Goal: Check status

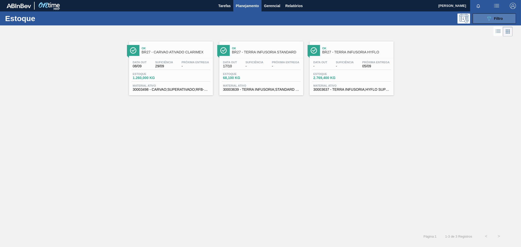
click at [495, 21] on div "089F7B8B-B2A5-4AFE-B5C0-19BA573D28AC Filtro" at bounding box center [494, 19] width 17 height 6
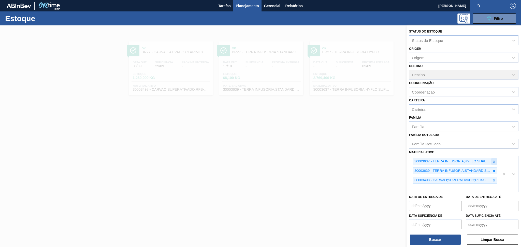
click at [494, 161] on icon at bounding box center [495, 162] width 2 height 2
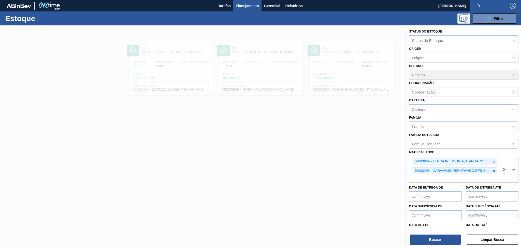
click at [494, 161] on icon at bounding box center [495, 162] width 2 height 2
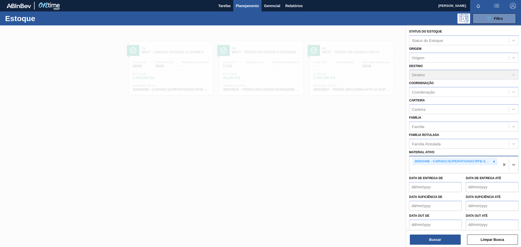
click at [494, 161] on icon at bounding box center [495, 162] width 2 height 2
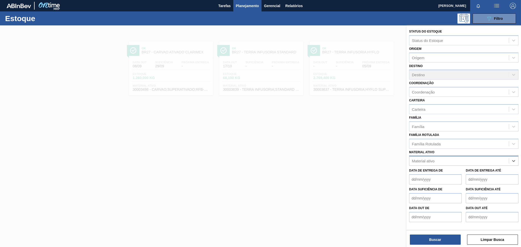
paste ativo "30030778"
type ativo "30030778"
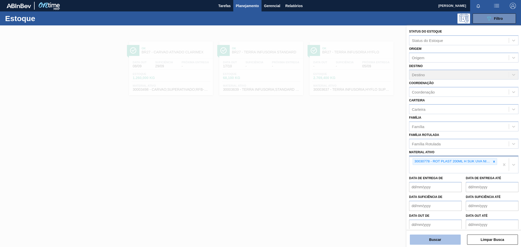
click at [439, 244] on button "Buscar" at bounding box center [435, 240] width 51 height 10
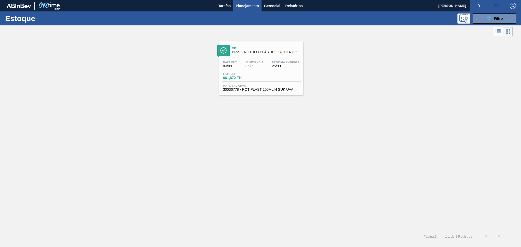
click at [258, 59] on div "Data [DATE] Suficiência 05/09 Próxima Entrega 25/09 Estoque 861,872 TH Material…" at bounding box center [261, 75] width 84 height 35
